Goal: Task Accomplishment & Management: Manage account settings

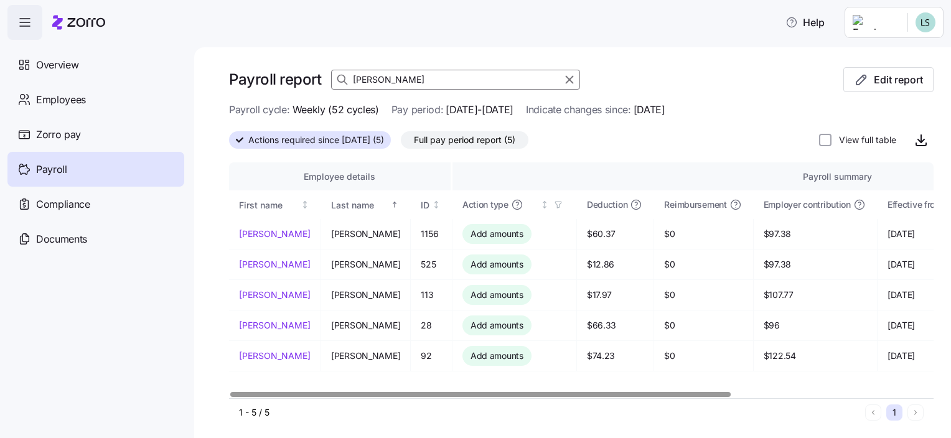
click at [386, 80] on input "jose" at bounding box center [455, 80] width 249 height 20
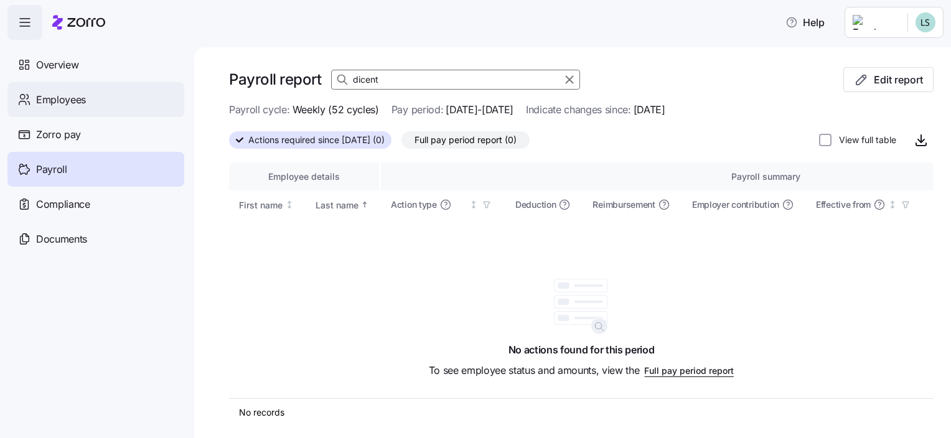
type input "dicent"
click at [63, 98] on span "Employees" at bounding box center [61, 100] width 50 height 16
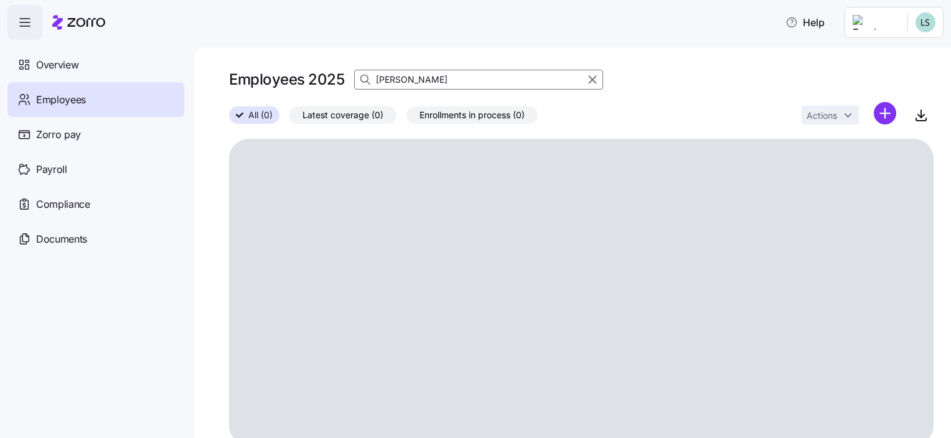
click at [422, 79] on input "gomes" at bounding box center [478, 80] width 249 height 20
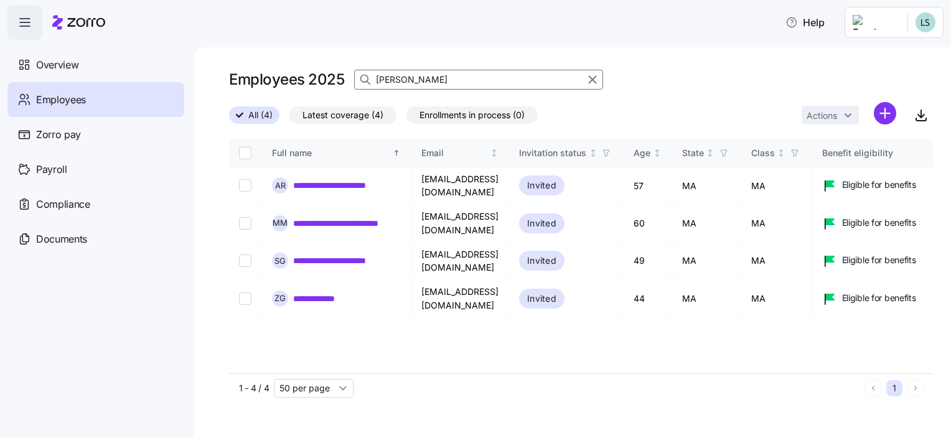
click at [417, 80] on input "gomes" at bounding box center [478, 80] width 249 height 20
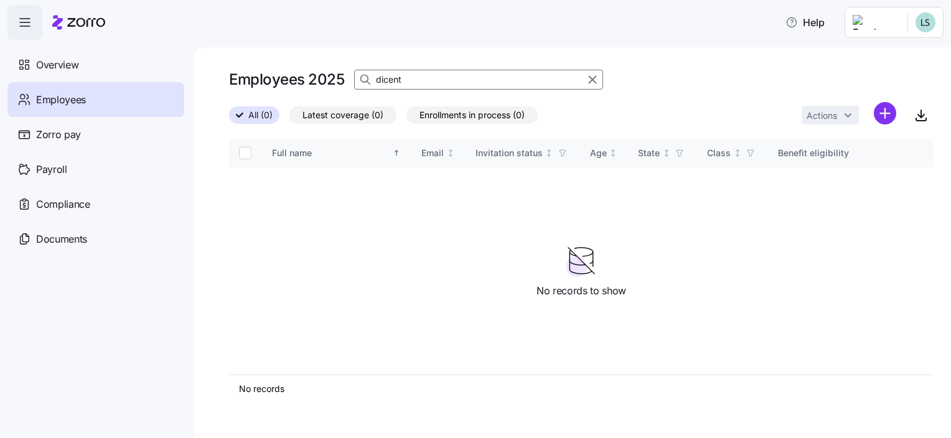
type input "dicent"
click at [260, 119] on span "All (0)" at bounding box center [260, 115] width 24 height 16
click at [229, 119] on input "All (0)" at bounding box center [229, 119] width 0 height 0
drag, startPoint x: 592, startPoint y: 80, endPoint x: 588, endPoint y: 117, distance: 37.6
click at [592, 80] on icon "button" at bounding box center [592, 80] width 7 height 7
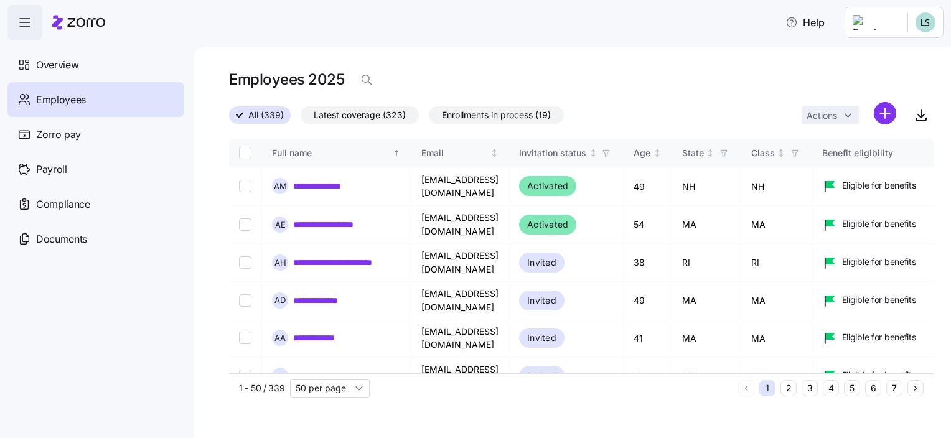
click at [398, 83] on div "Employees 2025" at bounding box center [581, 84] width 705 height 35
click at [369, 82] on icon "button" at bounding box center [366, 79] width 12 height 12
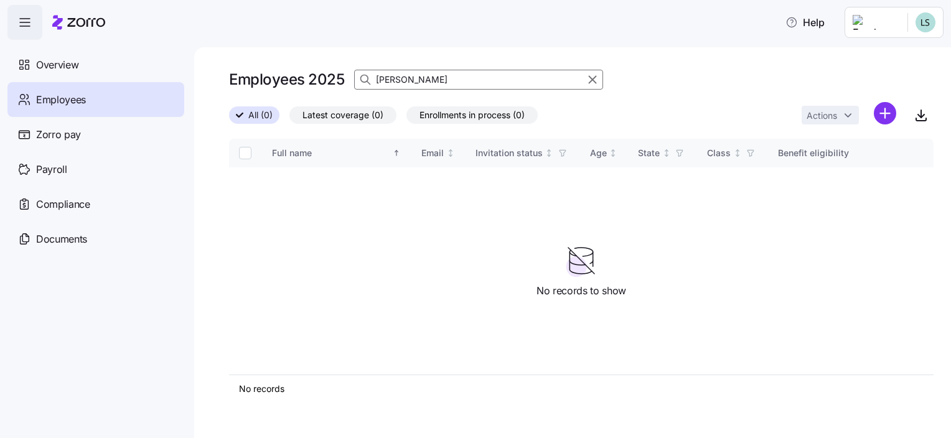
type input "gloria"
click at [65, 60] on span "Overview" at bounding box center [57, 65] width 42 height 16
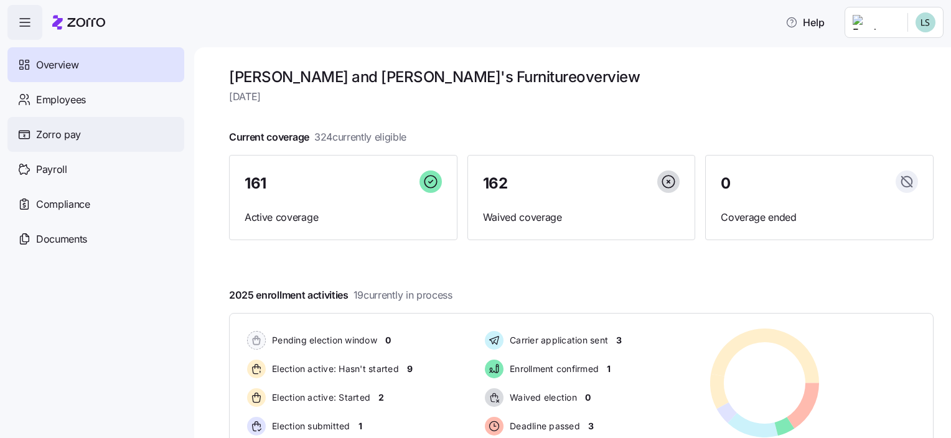
click at [72, 133] on span "Zorro pay" at bounding box center [58, 135] width 45 height 16
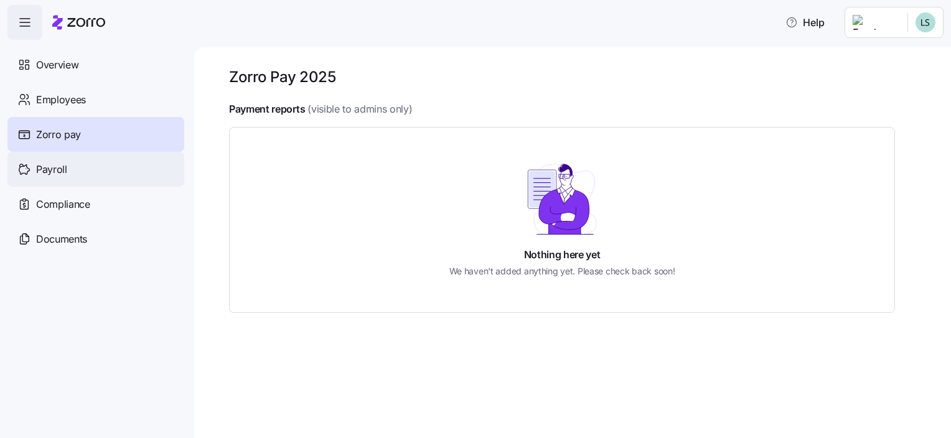
click at [64, 170] on span "Payroll" at bounding box center [51, 170] width 31 height 16
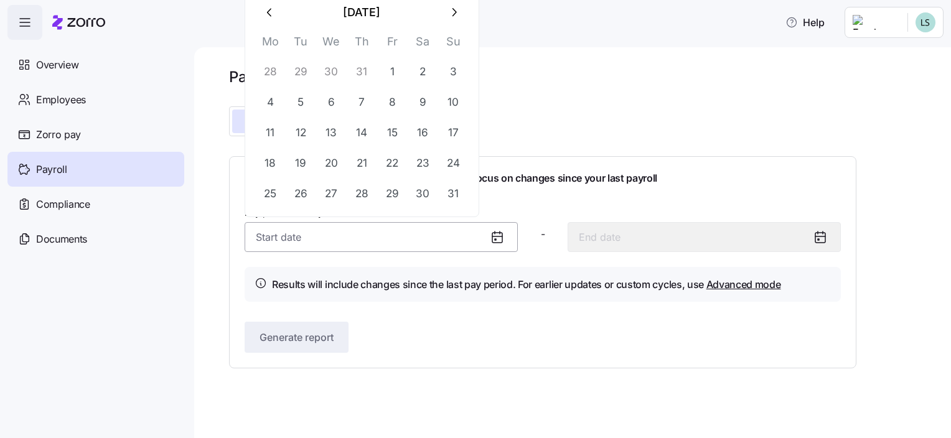
drag, startPoint x: 261, startPoint y: 229, endPoint x: 274, endPoint y: 230, distance: 12.5
click at [262, 229] on input "Pay period (weekly) *" at bounding box center [381, 237] width 273 height 30
click at [304, 133] on button "12" at bounding box center [301, 133] width 30 height 30
type input "August 12, 2025"
type input "August 18, 2025"
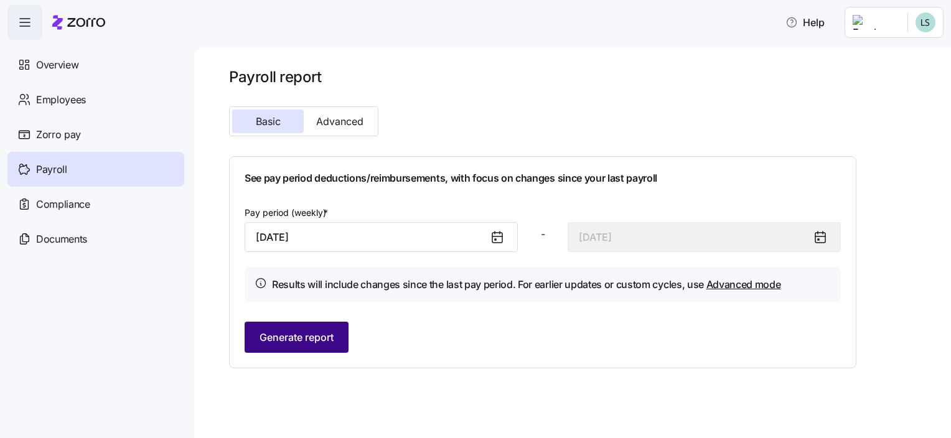
click at [302, 338] on span "Generate report" at bounding box center [297, 337] width 74 height 15
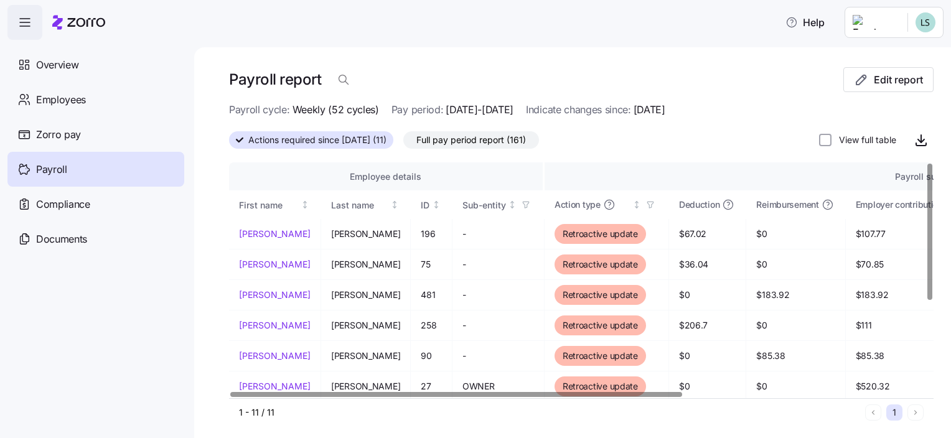
drag, startPoint x: 478, startPoint y: 402, endPoint x: 485, endPoint y: 401, distance: 7.6
click at [485, 401] on div "1 - 11 / 11 1" at bounding box center [581, 412] width 705 height 28
click at [386, 392] on div at bounding box center [456, 394] width 452 height 4
click at [83, 102] on span "Employees" at bounding box center [61, 100] width 50 height 16
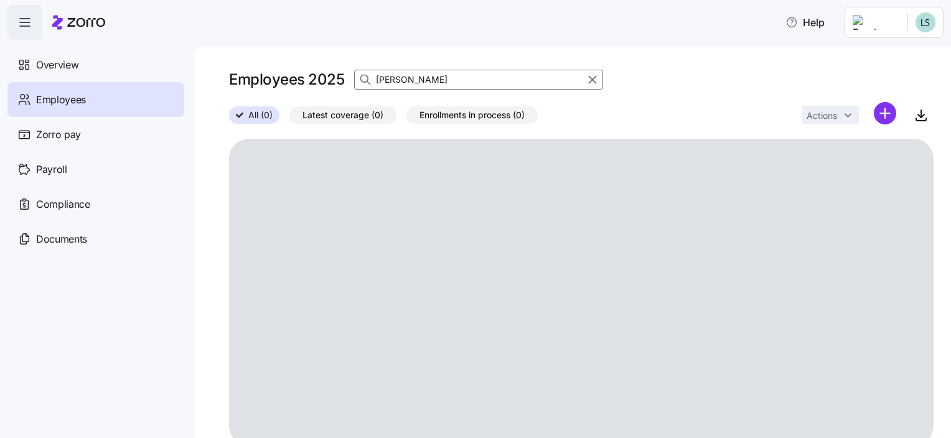
click at [410, 78] on input "gloria" at bounding box center [478, 80] width 249 height 20
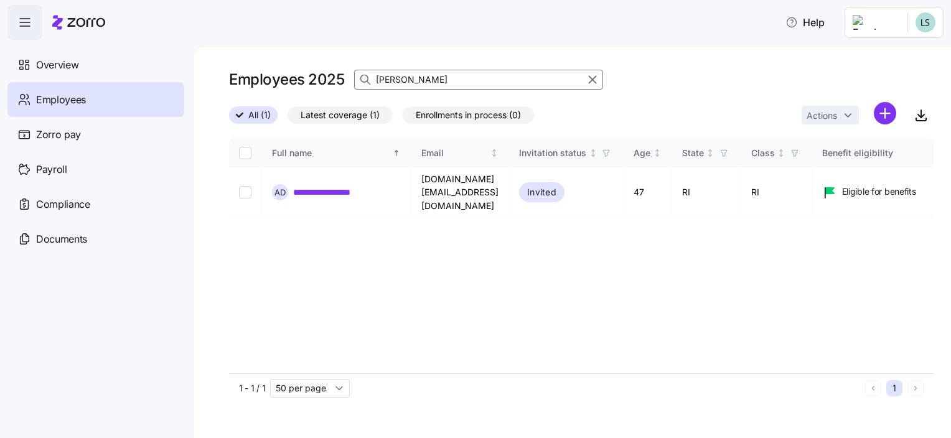
drag, startPoint x: 22, startPoint y: 305, endPoint x: 137, endPoint y: 286, distance: 116.0
click at [22, 306] on nav "Overview Employees Zorro pay Payroll Compliance Documents" at bounding box center [97, 239] width 194 height 398
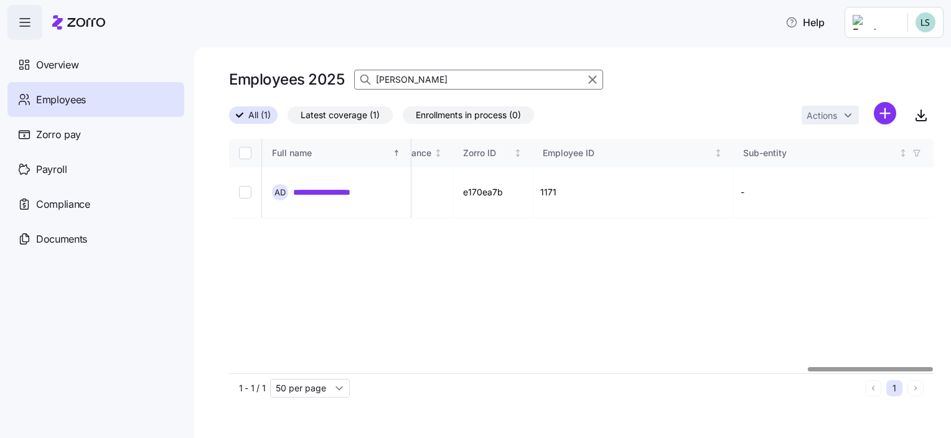
scroll to position [0, 3265]
click at [892, 366] on div at bounding box center [581, 369] width 705 height 7
click at [791, 212] on div "**********" at bounding box center [581, 256] width 705 height 235
click at [438, 77] on input "arlindo" at bounding box center [478, 80] width 249 height 20
click at [439, 80] on input "arlindo" at bounding box center [478, 80] width 249 height 20
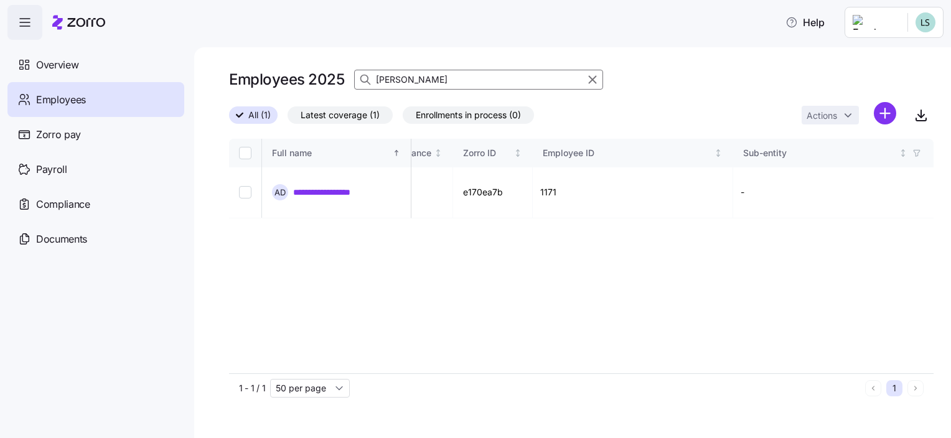
type input "raut"
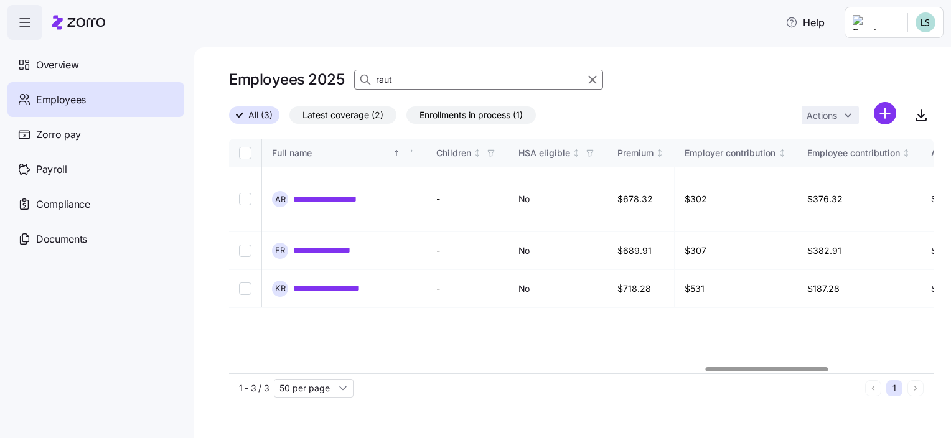
scroll to position [0, 2729]
click at [709, 372] on div at bounding box center [767, 369] width 123 height 4
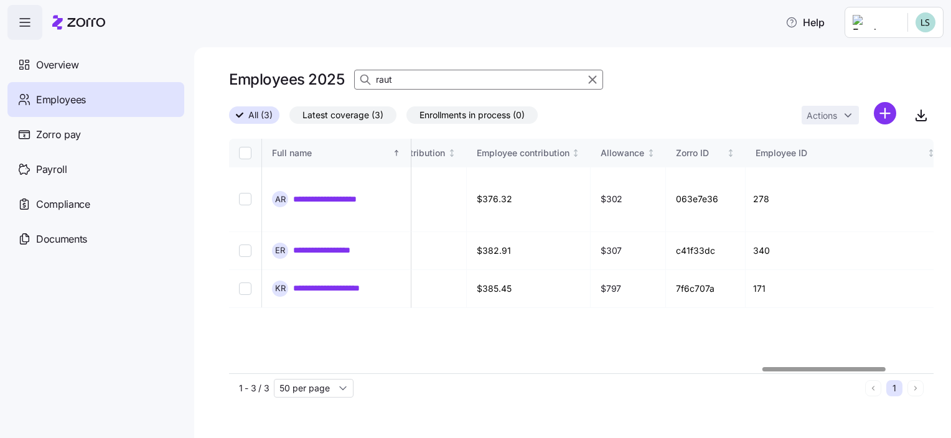
scroll to position [0, 3057]
click at [879, 367] on div at bounding box center [825, 369] width 123 height 4
click at [754, 326] on div "**********" at bounding box center [581, 256] width 705 height 235
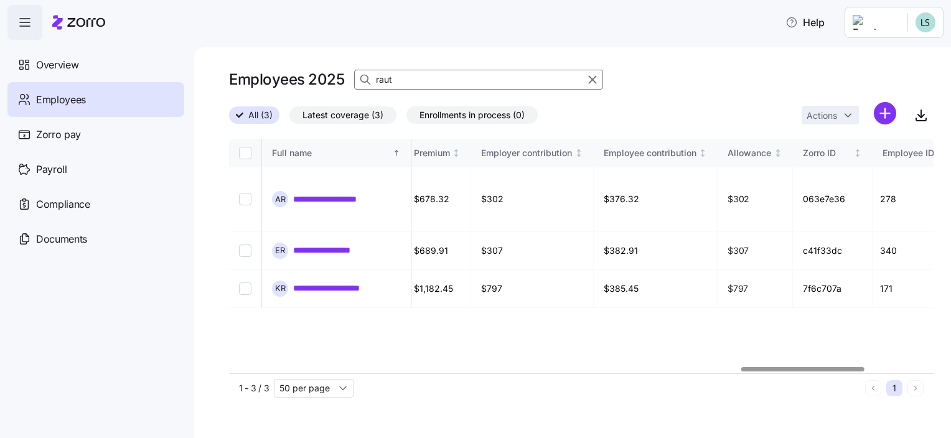
scroll to position [0, 2853]
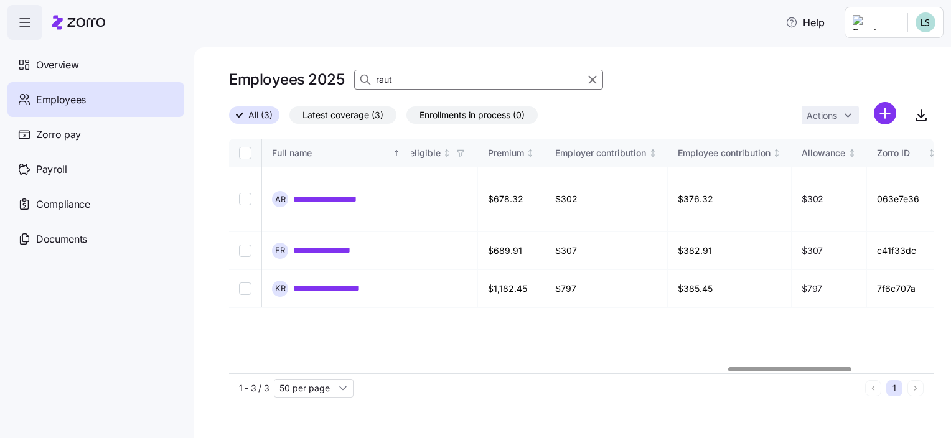
click at [756, 371] on div at bounding box center [789, 369] width 123 height 4
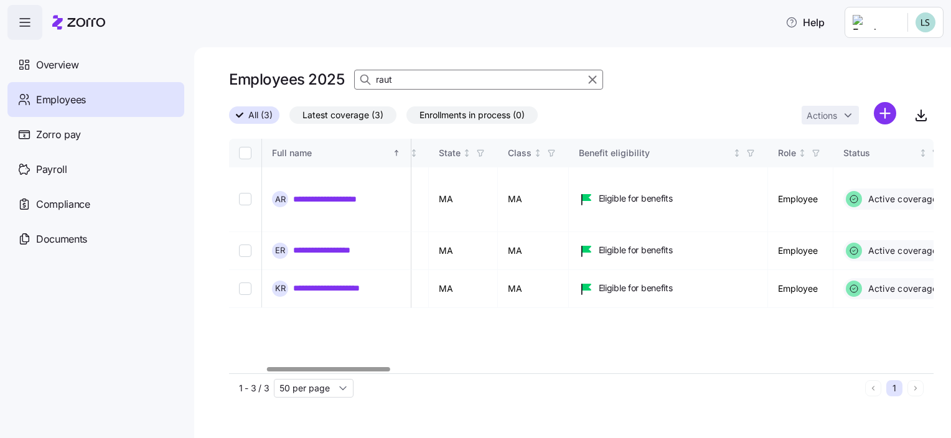
scroll to position [0, 55]
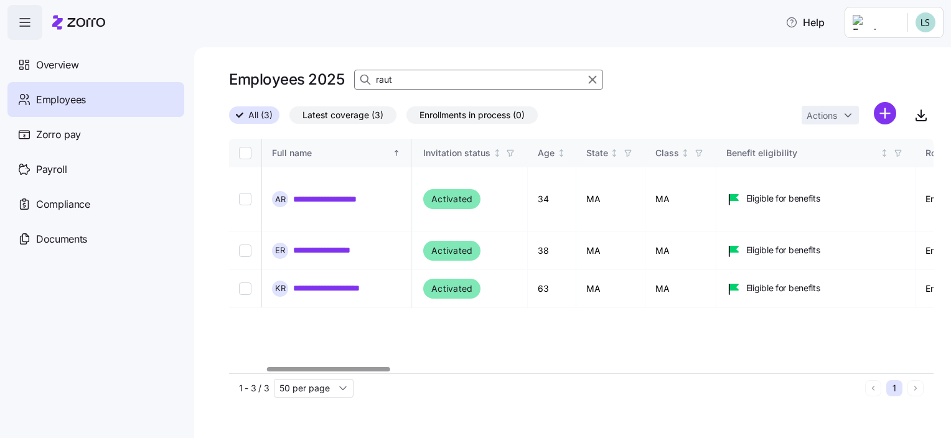
click at [311, 371] on div at bounding box center [328, 369] width 123 height 4
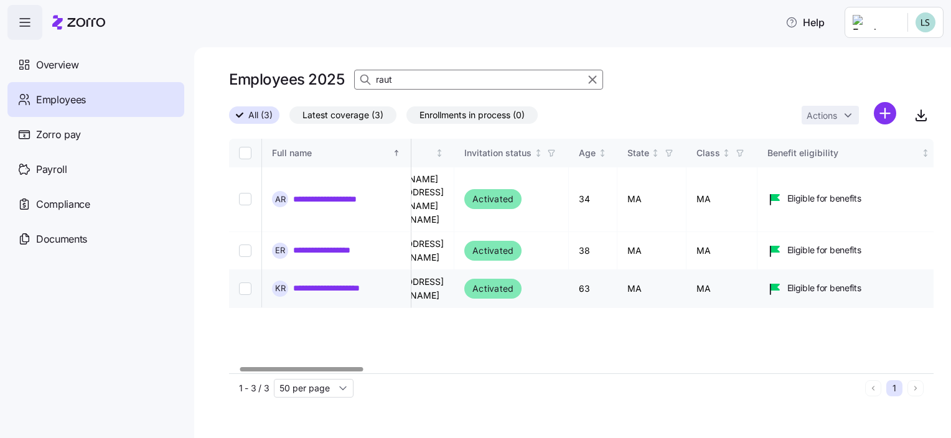
click at [314, 282] on link "**********" at bounding box center [347, 288] width 108 height 12
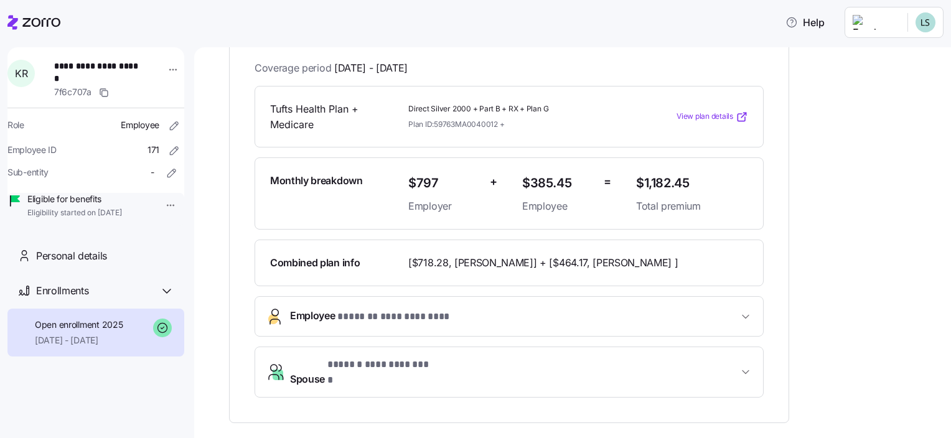
scroll to position [249, 0]
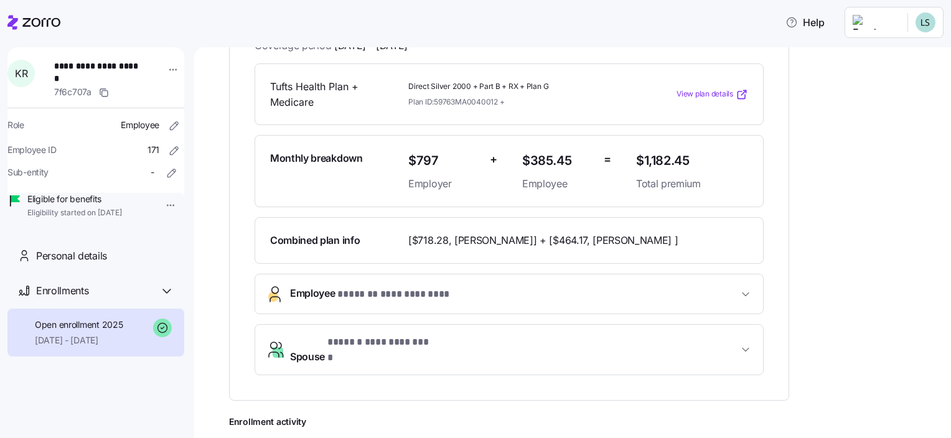
drag, startPoint x: 728, startPoint y: 354, endPoint x: 813, endPoint y: 346, distance: 85.0
click at [729, 354] on span "**********" at bounding box center [514, 350] width 448 height 30
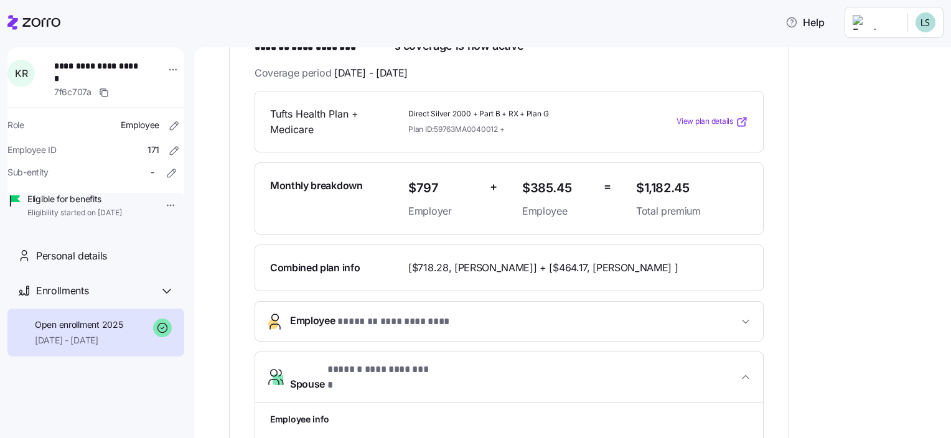
scroll to position [0, 0]
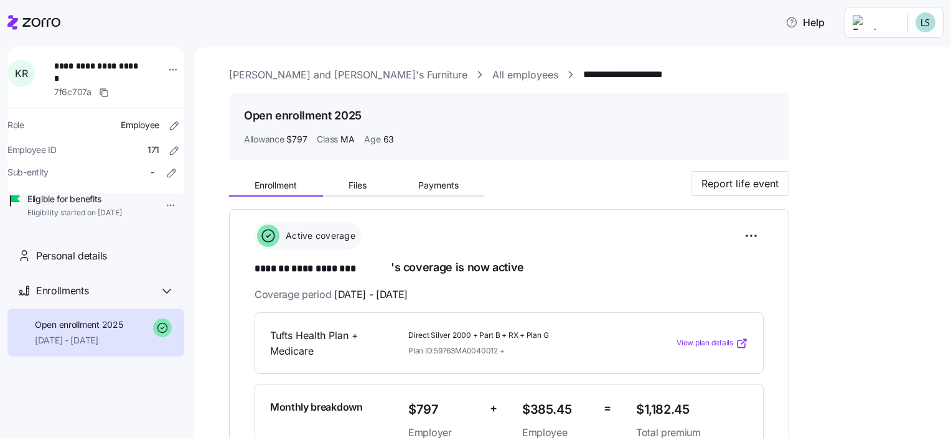
click at [35, 22] on icon at bounding box center [33, 22] width 53 height 15
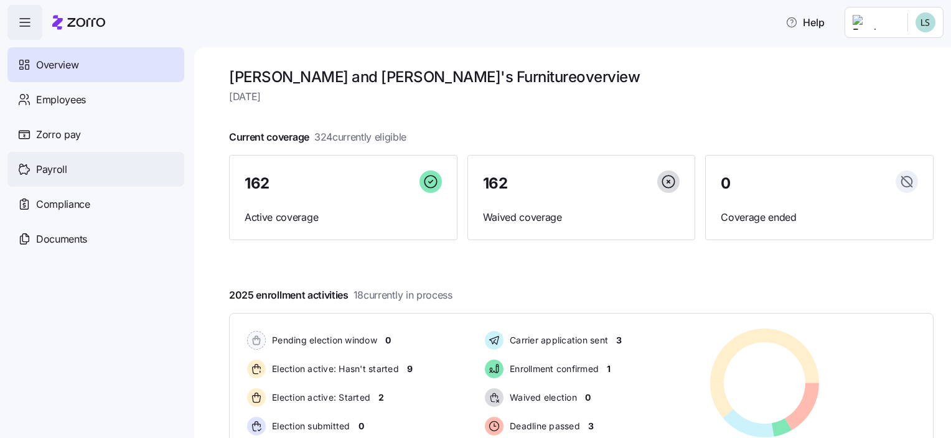
click at [62, 159] on div "Payroll" at bounding box center [95, 169] width 177 height 35
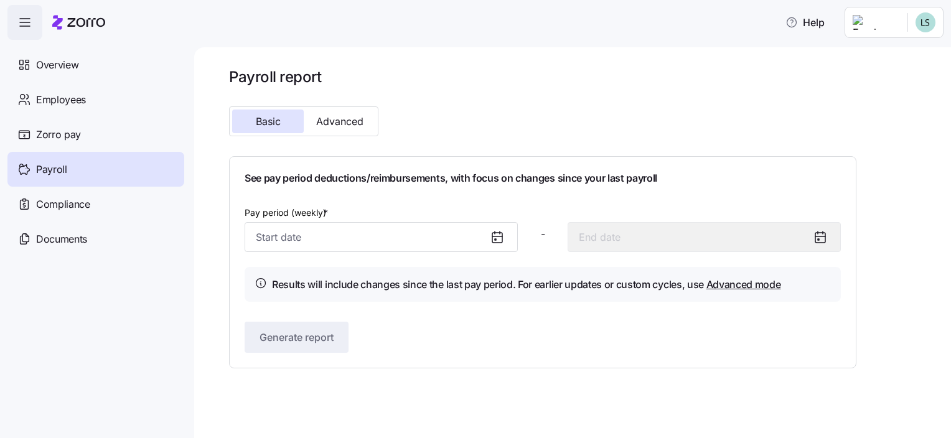
click at [498, 238] on icon at bounding box center [497, 237] width 15 height 15
drag, startPoint x: 303, startPoint y: 240, endPoint x: 296, endPoint y: 244, distance: 8.1
click at [303, 240] on input "Pay period (weekly) *" at bounding box center [381, 237] width 273 height 30
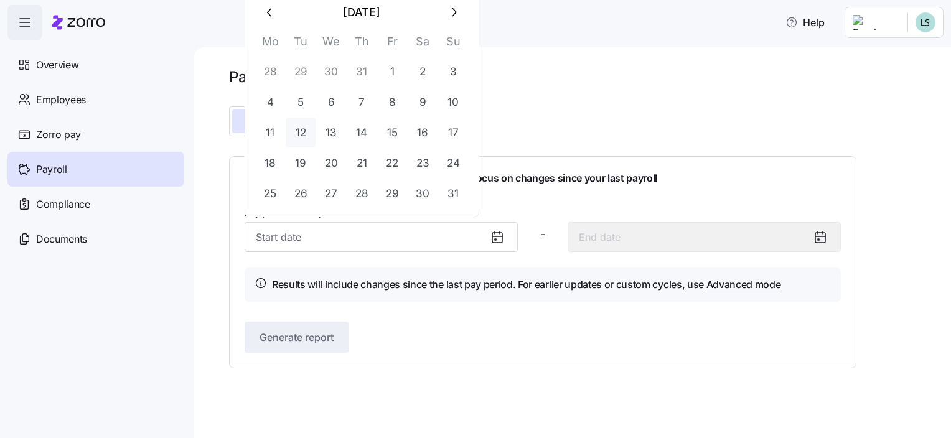
click at [301, 129] on button "12" at bounding box center [301, 133] width 30 height 30
type input "August 12, 2025"
type input "August 18, 2025"
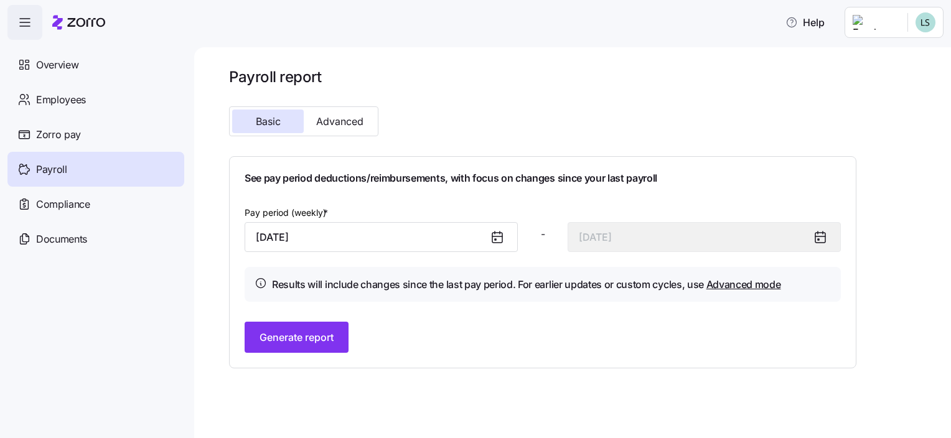
click at [495, 239] on icon at bounding box center [495, 239] width 1 height 1
click at [334, 241] on input "August 12, 2025" at bounding box center [381, 237] width 273 height 30
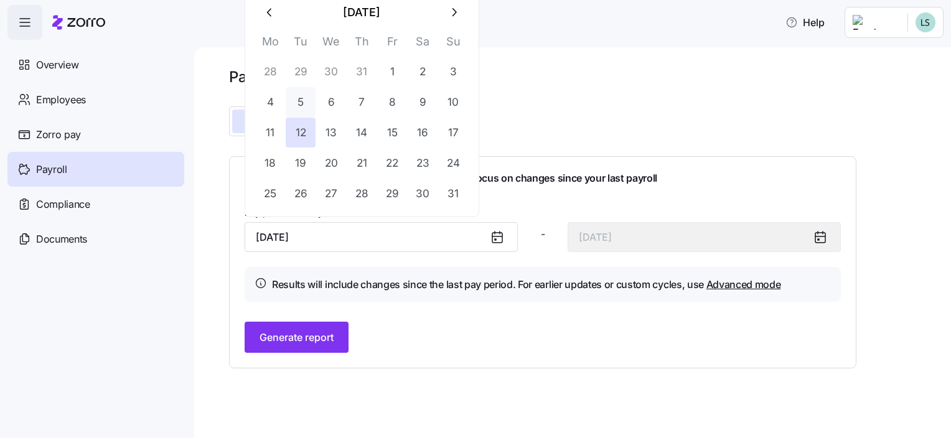
click at [304, 102] on button "5" at bounding box center [301, 102] width 30 height 30
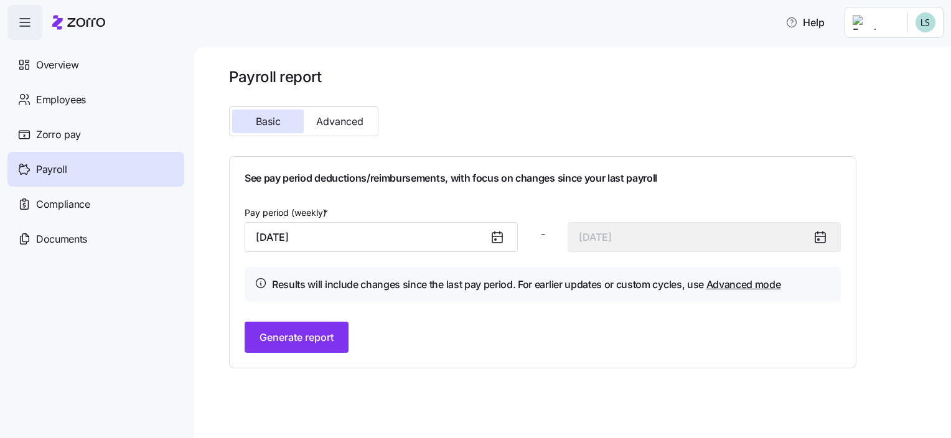
type input "August 5, 2025"
type input "August 11, 2025"
click at [294, 333] on span "Generate report" at bounding box center [297, 337] width 74 height 15
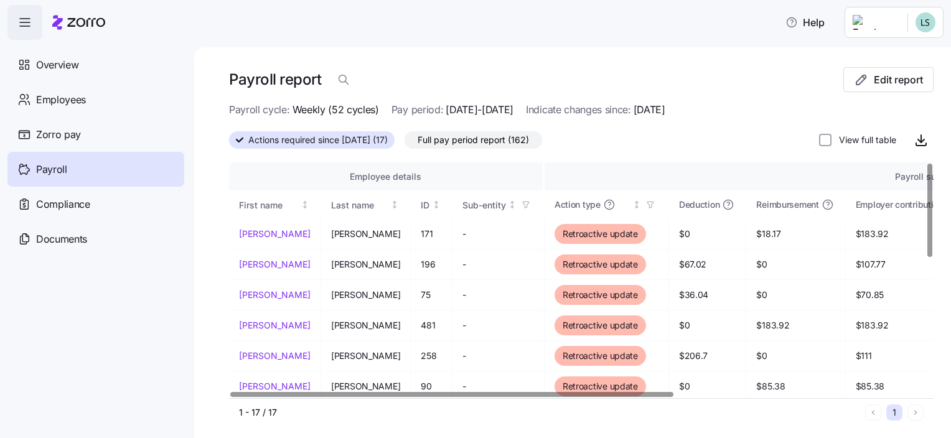
click at [496, 396] on div at bounding box center [451, 394] width 443 height 4
click at [546, 392] on div at bounding box center [451, 394] width 443 height 4
click at [48, 100] on span "Employees" at bounding box center [61, 100] width 50 height 16
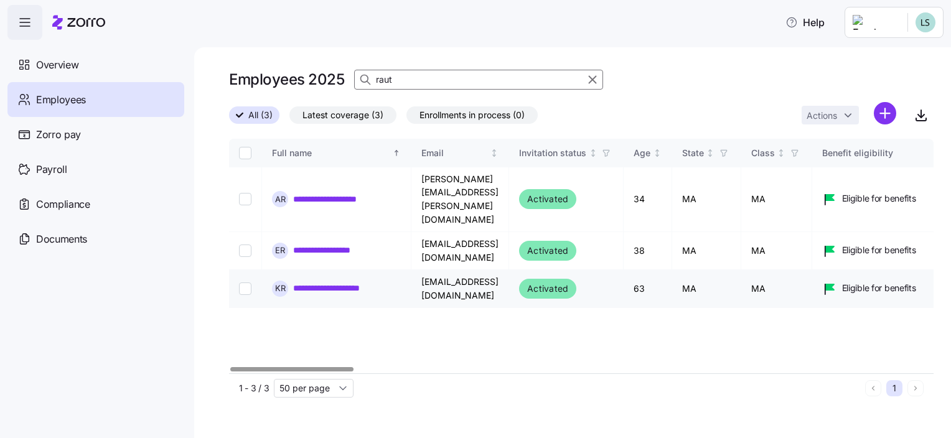
click at [345, 282] on link "**********" at bounding box center [347, 288] width 108 height 12
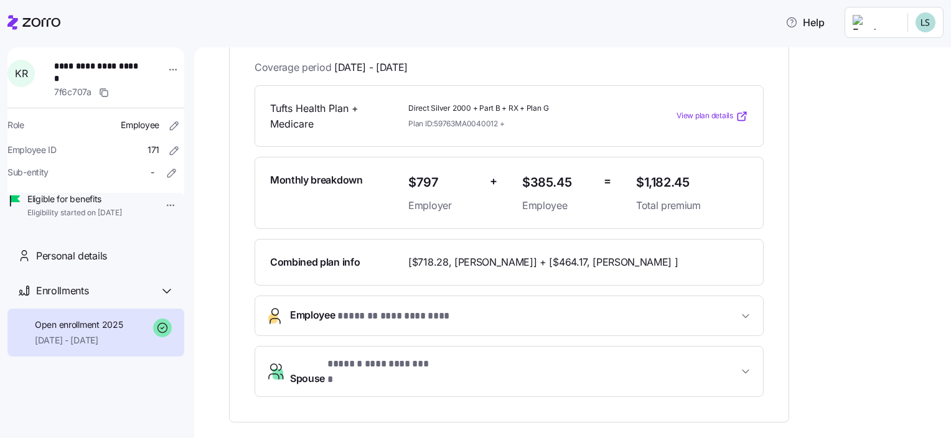
scroll to position [249, 0]
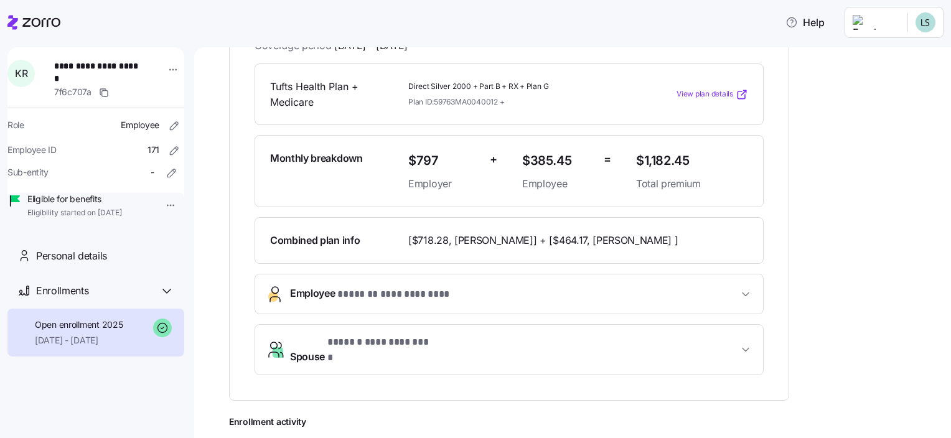
click at [747, 296] on icon "button" at bounding box center [745, 294] width 6 height 3
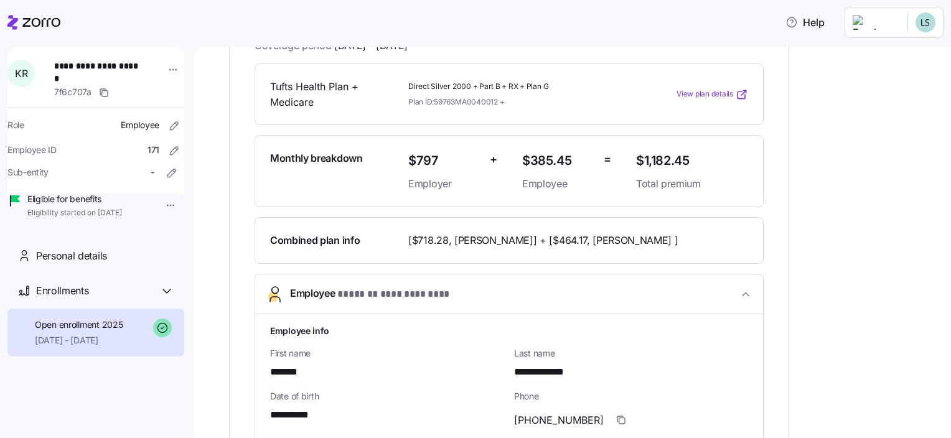
click at [740, 301] on icon "button" at bounding box center [745, 294] width 12 height 12
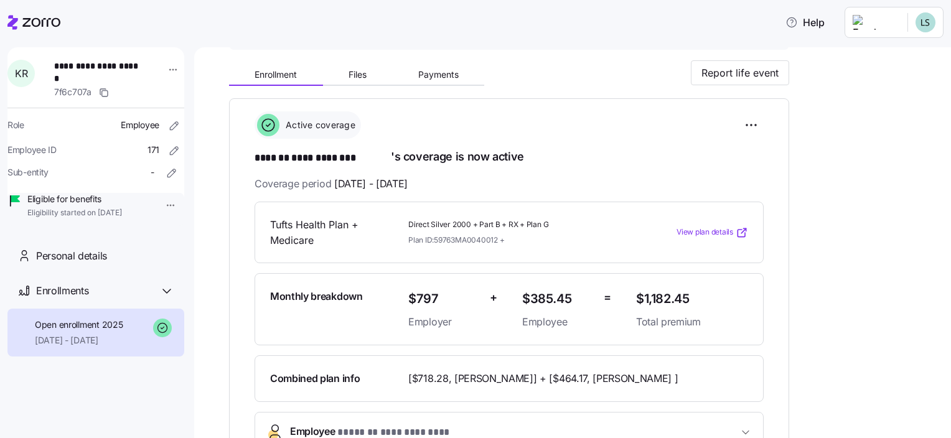
scroll to position [0, 0]
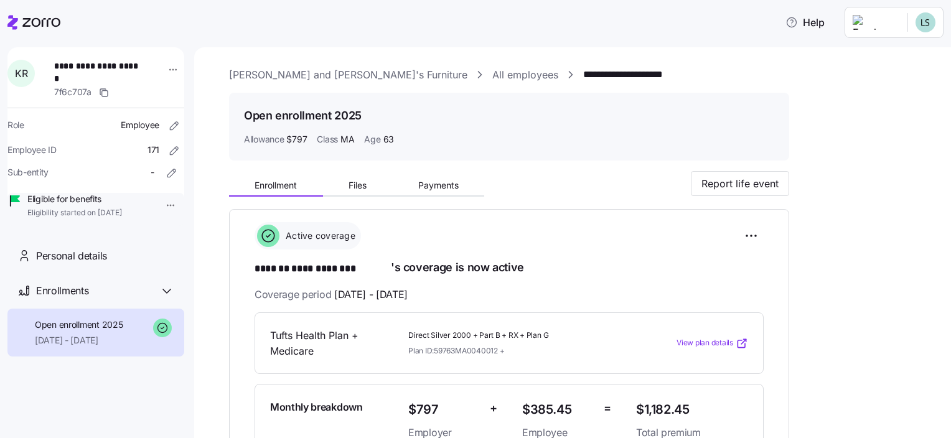
drag, startPoint x: 43, startPoint y: 20, endPoint x: 155, endPoint y: 62, distance: 119.8
click at [45, 20] on icon at bounding box center [33, 22] width 53 height 15
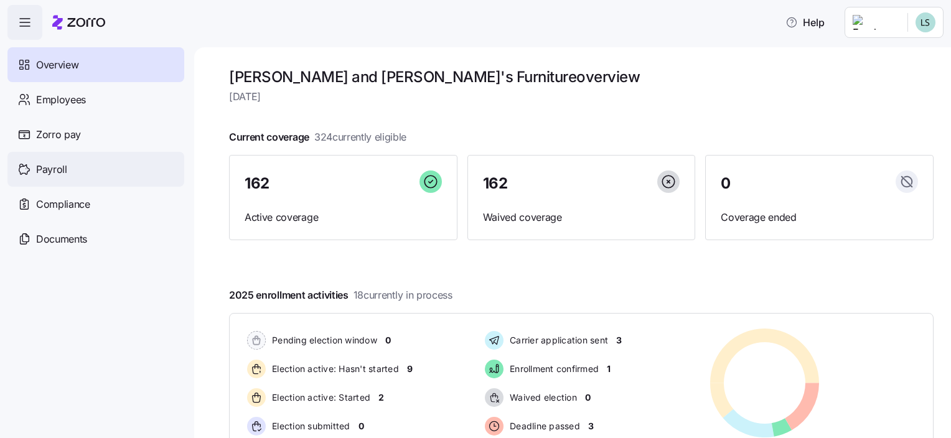
drag, startPoint x: 62, startPoint y: 170, endPoint x: 116, endPoint y: 177, distance: 55.2
click at [62, 172] on span "Payroll" at bounding box center [51, 170] width 31 height 16
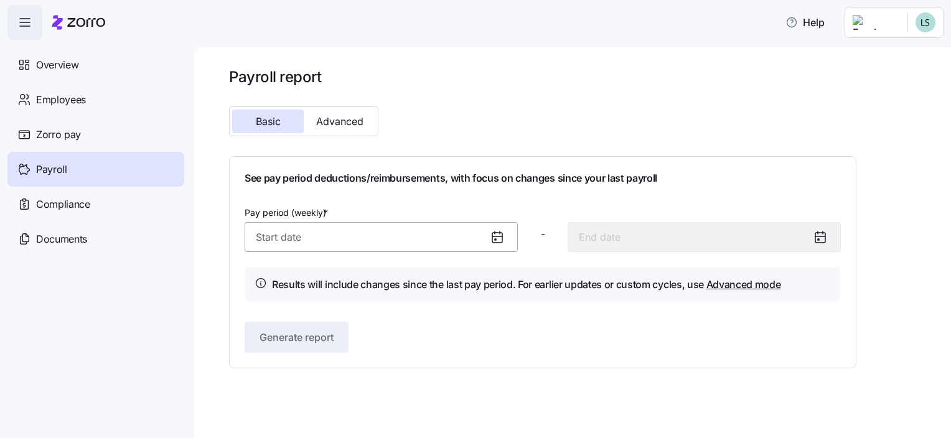
click at [281, 237] on input "Pay period (weekly) *" at bounding box center [381, 237] width 273 height 30
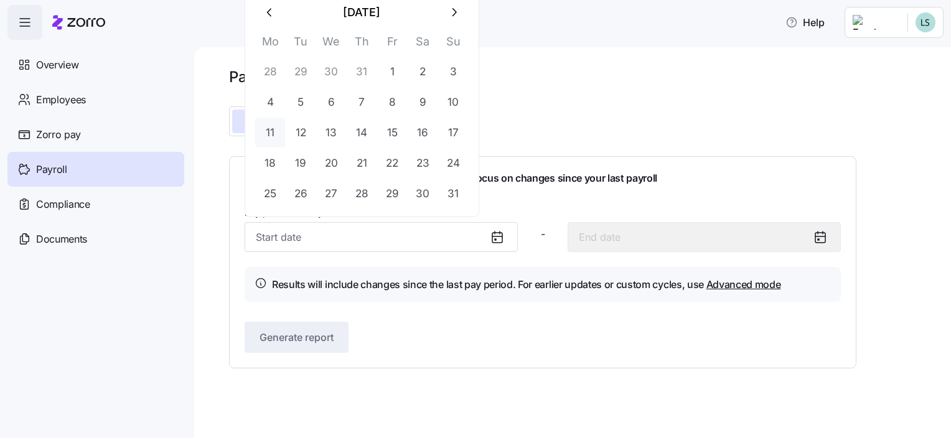
click at [269, 133] on button "11" at bounding box center [270, 133] width 30 height 30
type input "August 11, 2025"
type input "August 17, 2025"
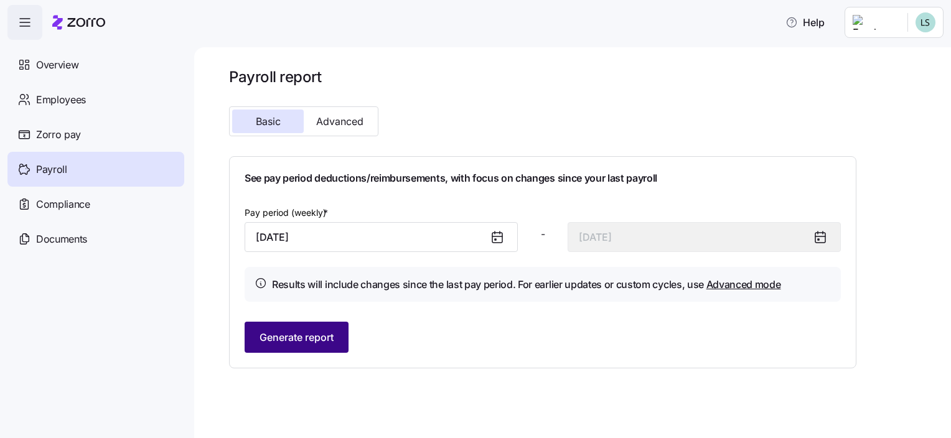
click at [277, 332] on span "Generate report" at bounding box center [297, 337] width 74 height 15
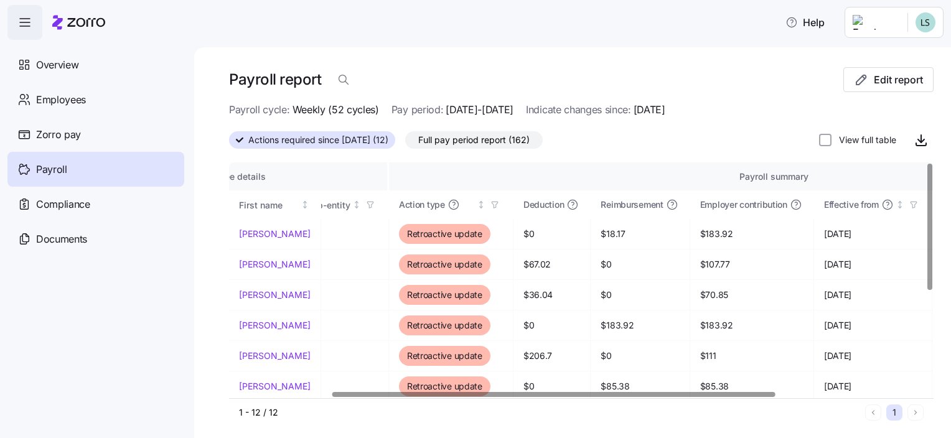
scroll to position [0, 161]
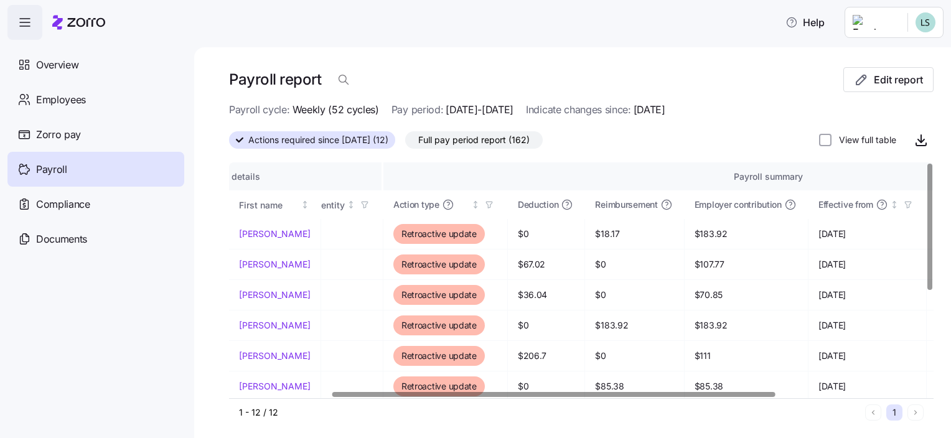
click at [670, 395] on div at bounding box center [553, 394] width 443 height 4
click at [269, 233] on link "KATHRYN" at bounding box center [275, 234] width 72 height 12
click at [62, 66] on span "Overview" at bounding box center [57, 65] width 42 height 16
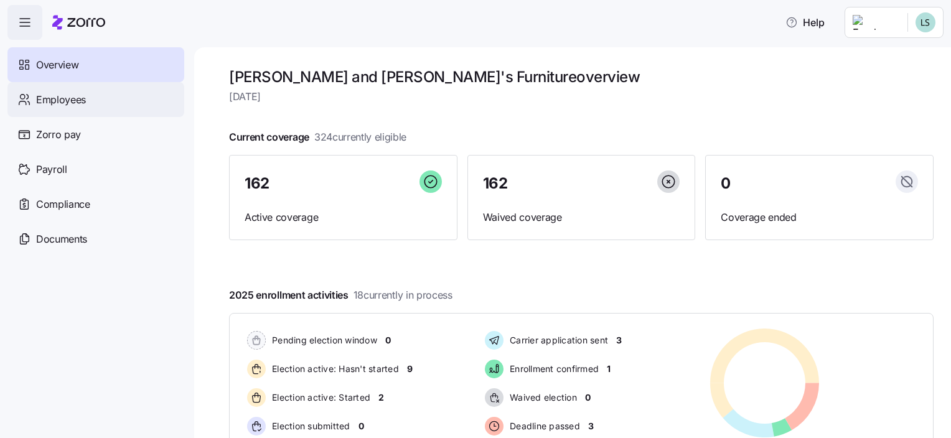
click at [88, 102] on div "Employees" at bounding box center [95, 99] width 177 height 35
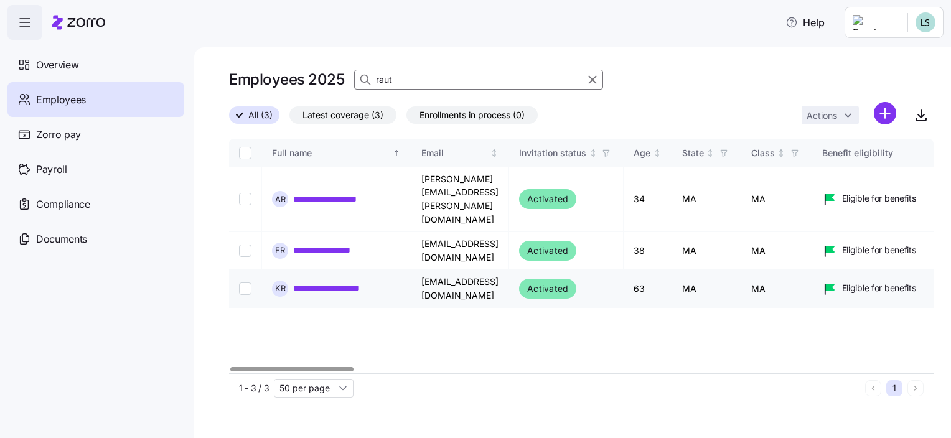
click at [318, 282] on link "**********" at bounding box center [347, 288] width 108 height 12
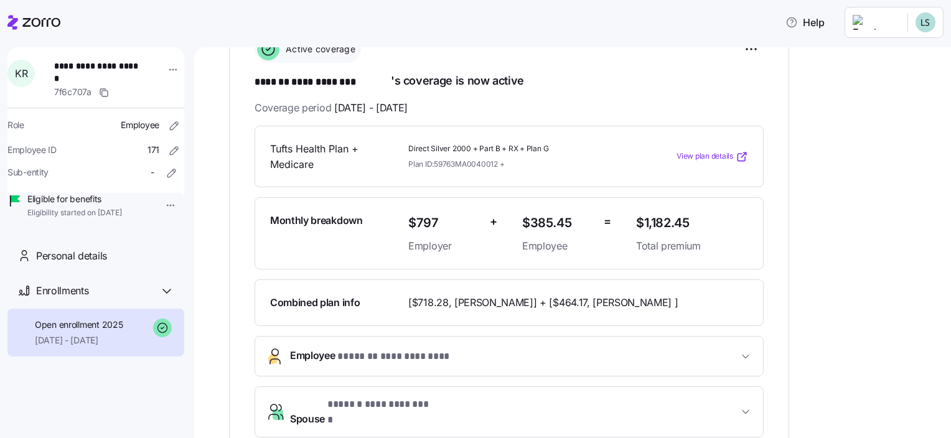
scroll to position [124, 0]
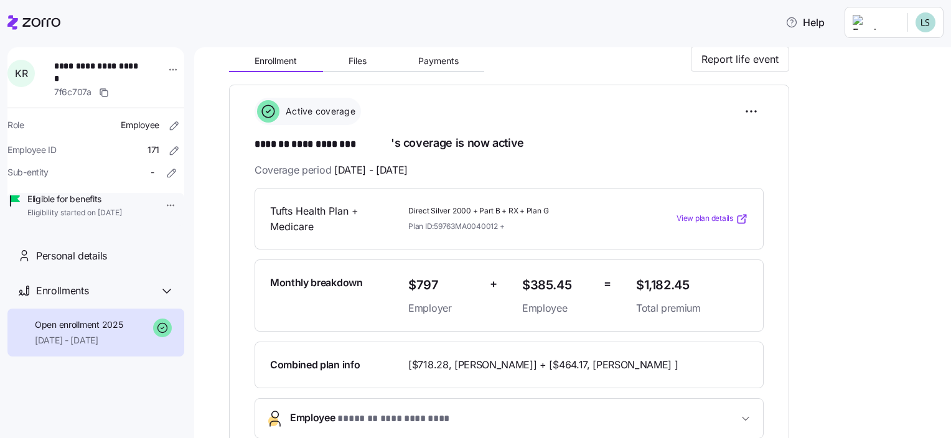
click at [33, 22] on icon at bounding box center [33, 22] width 53 height 15
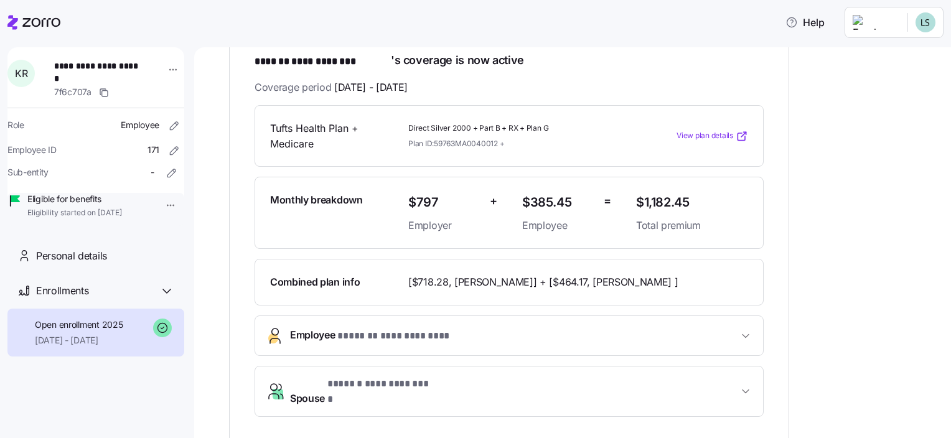
scroll to position [124, 0]
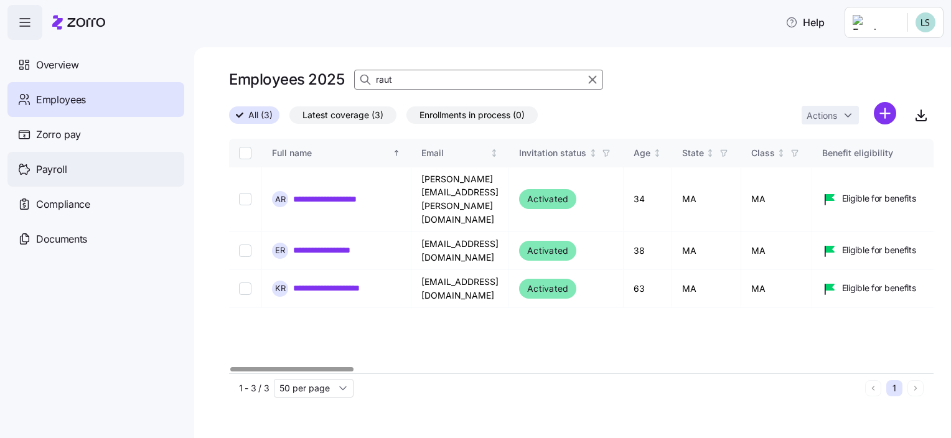
click at [67, 169] on div "Payroll" at bounding box center [95, 169] width 177 height 35
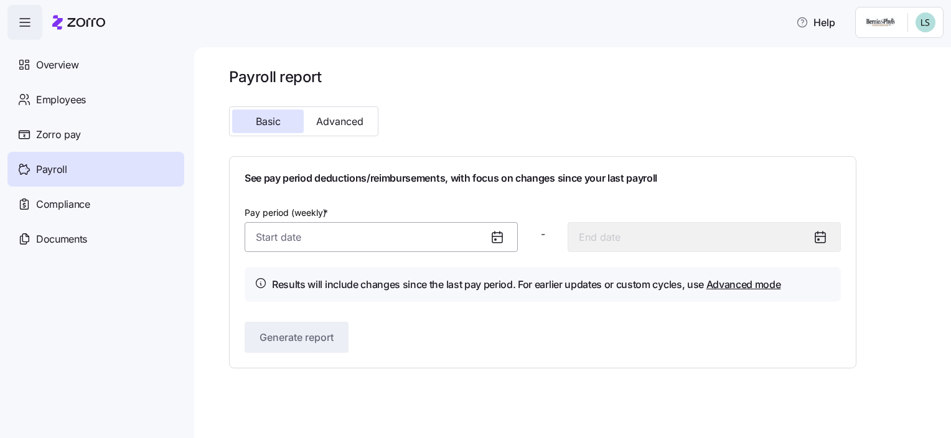
click at [269, 238] on input "Pay period (weekly) *" at bounding box center [381, 237] width 273 height 30
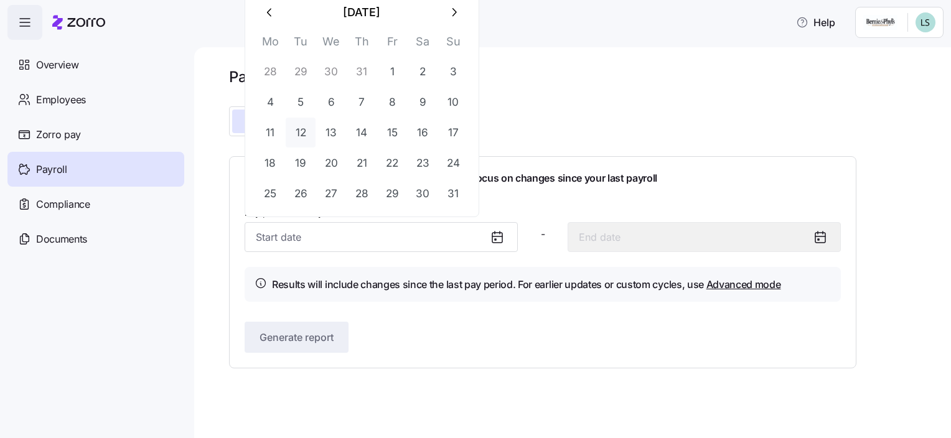
click at [304, 135] on button "12" at bounding box center [301, 133] width 30 height 30
type input "August 12, 2025"
type input "August 18, 2025"
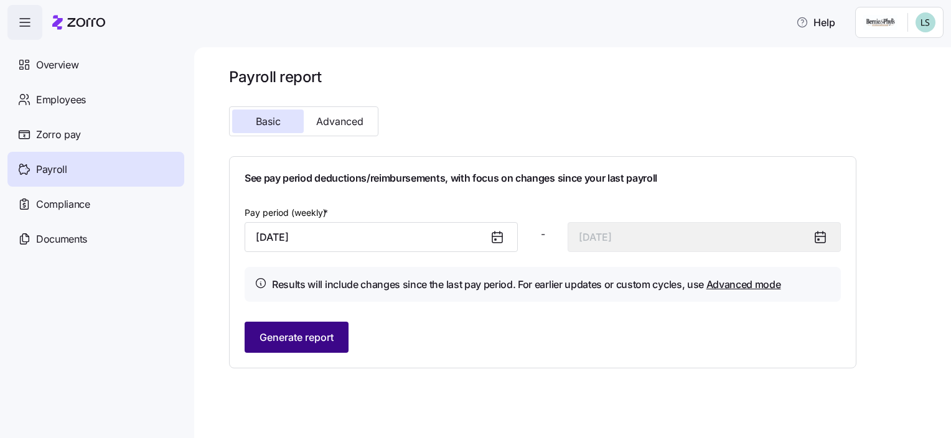
click at [274, 336] on span "Generate report" at bounding box center [297, 337] width 74 height 15
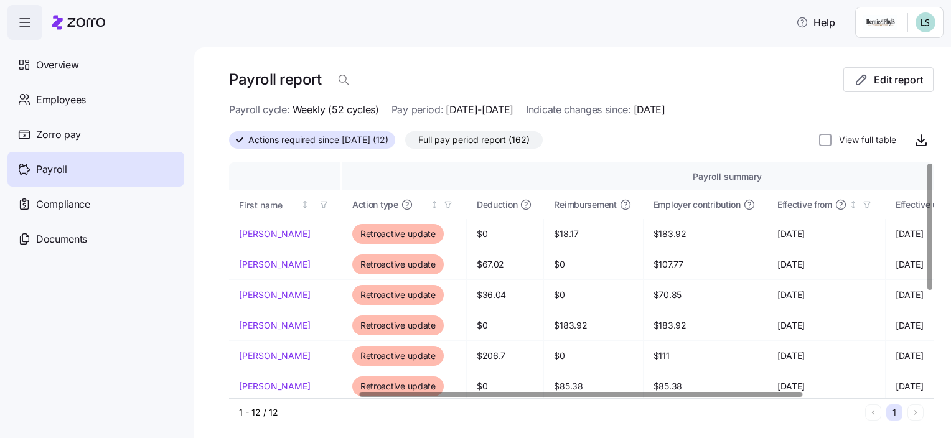
click at [769, 393] on div at bounding box center [581, 394] width 443 height 4
click at [271, 234] on link "KATHRYN" at bounding box center [275, 234] width 72 height 12
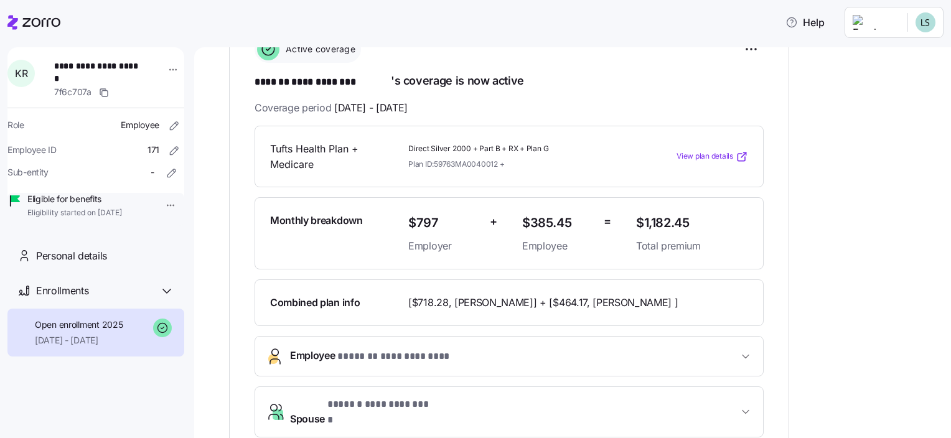
scroll to position [212, 0]
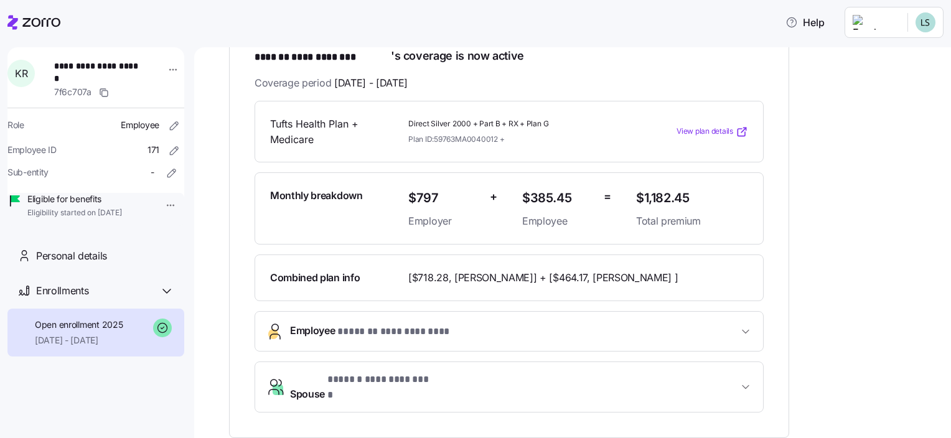
click at [32, 25] on icon at bounding box center [33, 22] width 53 height 15
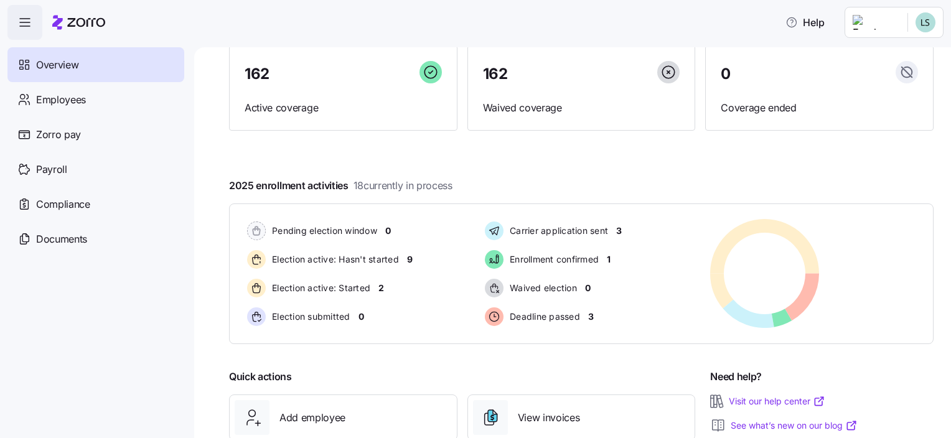
scroll to position [124, 0]
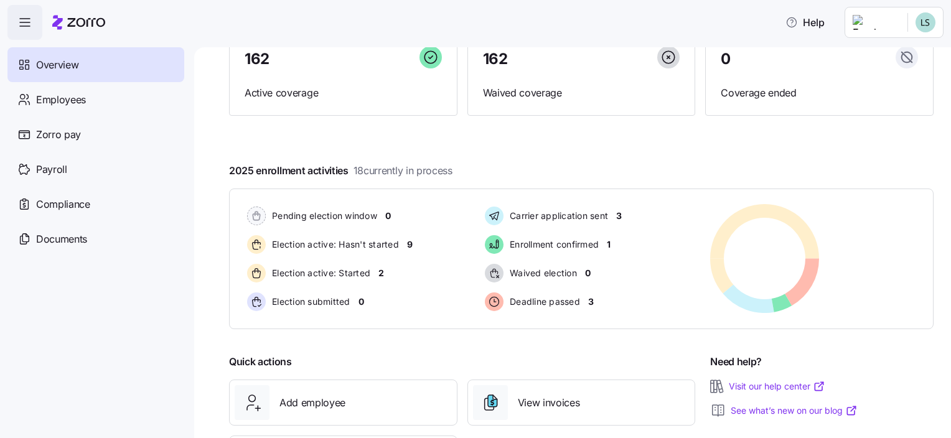
click at [847, 156] on div at bounding box center [581, 151] width 705 height 20
click at [831, 146] on div at bounding box center [581, 151] width 705 height 20
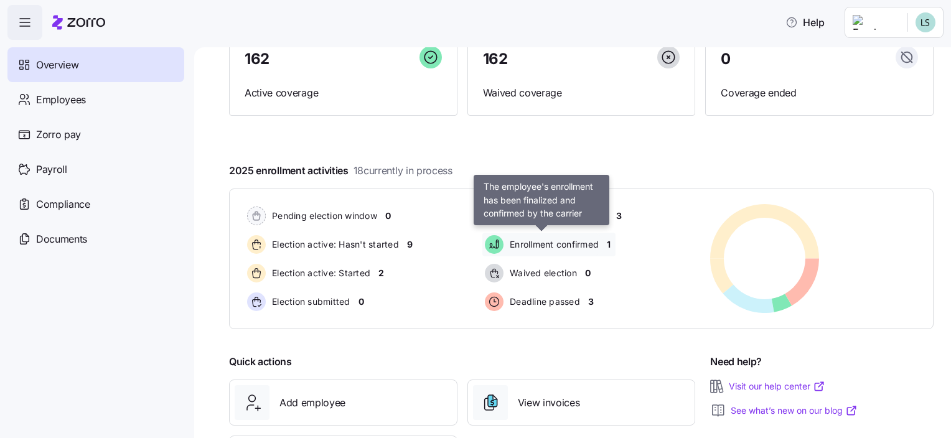
click at [512, 237] on span "Enrollment confirmed" at bounding box center [552, 244] width 93 height 15
